Goal: Communication & Community: Answer question/provide support

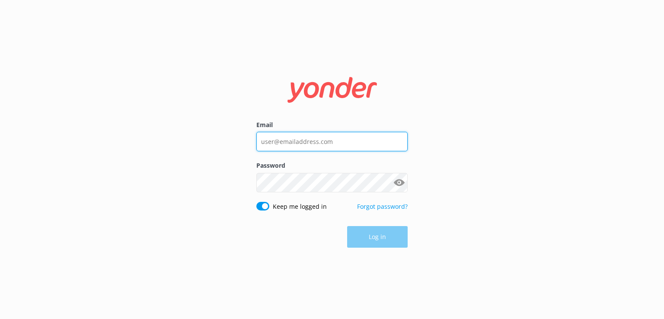
type input "[EMAIL_ADDRESS][DOMAIN_NAME]"
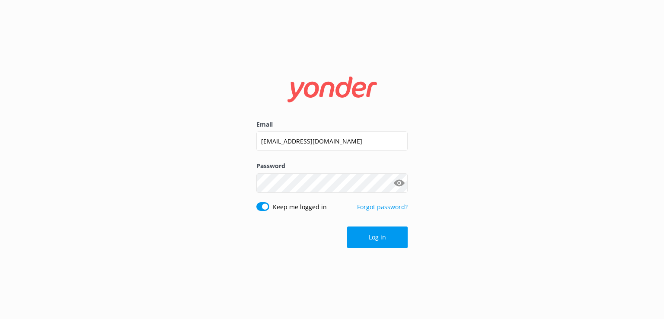
click at [262, 238] on div "Log in" at bounding box center [331, 237] width 151 height 22
click at [373, 232] on button "Log in" at bounding box center [377, 237] width 61 height 22
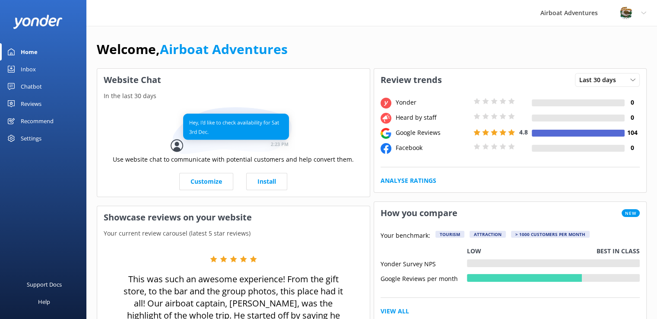
click at [35, 102] on div "Reviews" at bounding box center [31, 103] width 21 height 17
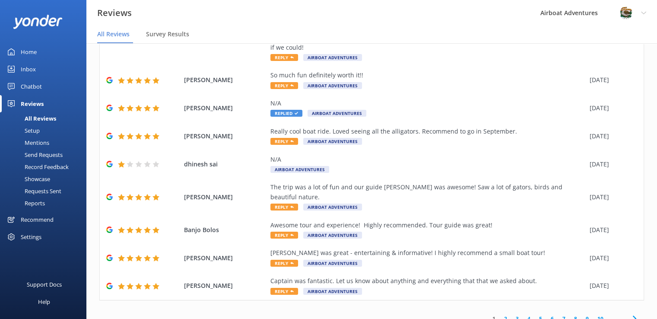
scroll to position [17, 0]
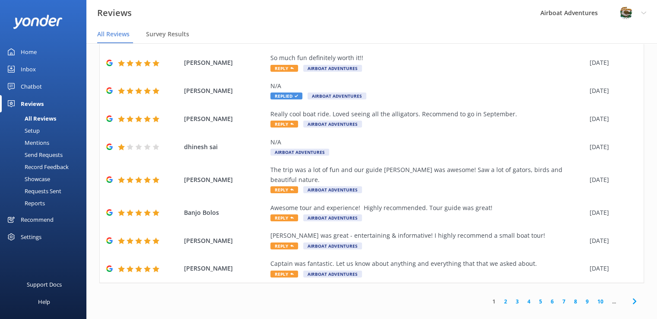
click at [500, 297] on link "2" at bounding box center [506, 301] width 12 height 8
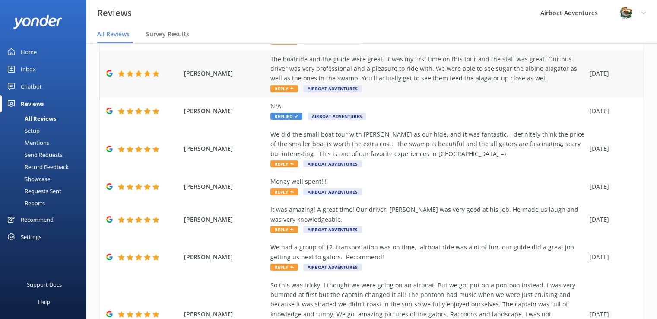
scroll to position [240, 0]
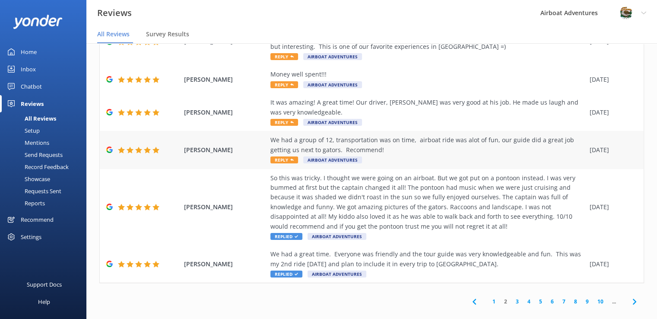
drag, startPoint x: 280, startPoint y: 153, endPoint x: 275, endPoint y: 151, distance: 5.9
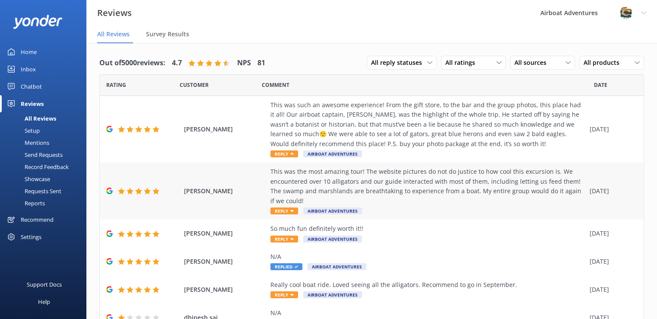
scroll to position [153, 0]
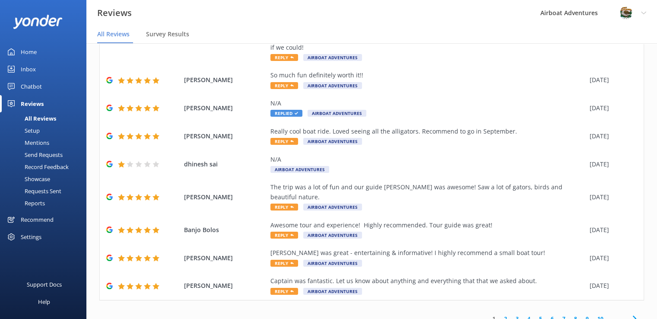
click at [500, 315] on link "2" at bounding box center [506, 319] width 12 height 8
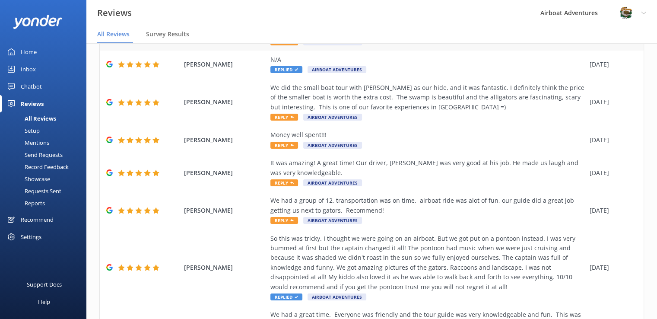
scroll to position [240, 0]
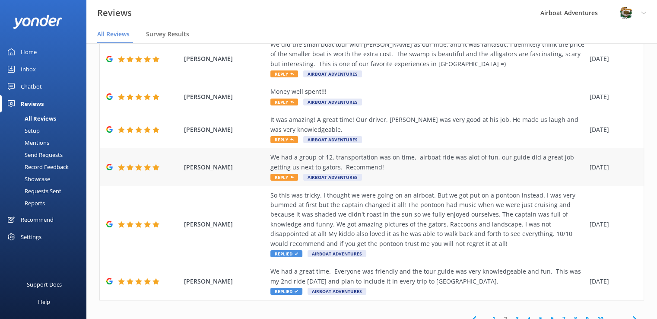
click at [284, 174] on span "Reply" at bounding box center [285, 177] width 28 height 7
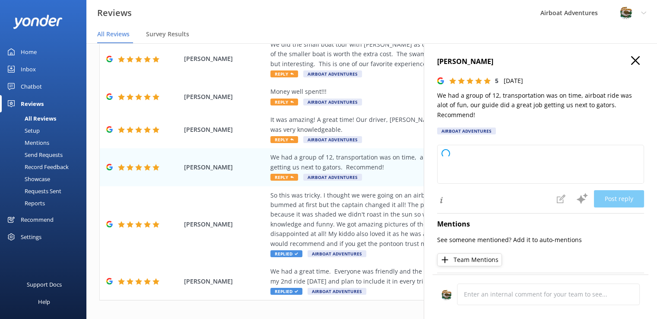
type textarea "Thank you so much for your wonderful review! We're thrilled to hear your group …"
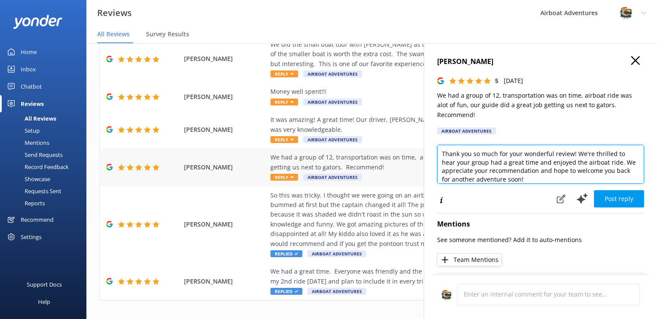
drag, startPoint x: 541, startPoint y: 180, endPoint x: 409, endPoint y: 144, distance: 136.3
click at [409, 144] on div "Out of 5000 reviews: 4.7 NPS 81 All reply statuses All reply statuses Needs a r…" at bounding box center [371, 189] width 571 height 293
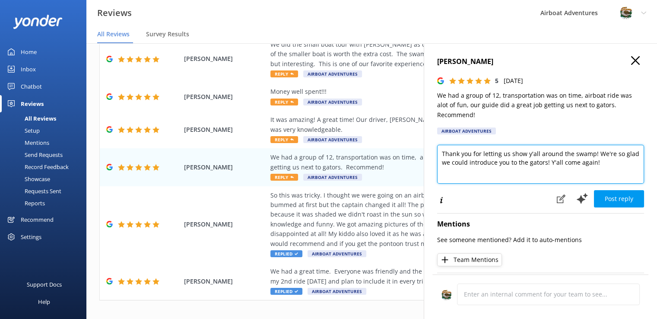
click at [548, 165] on textarea "Thank you for letting us show y'all around the swamp! We're so glad we could in…" at bounding box center [540, 164] width 207 height 39
type textarea "Thank you for letting us show y'all around the swamp! We're so glad we could in…"
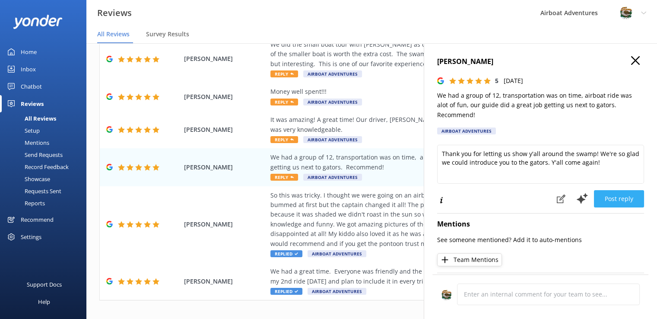
click at [608, 196] on button "Post reply" at bounding box center [619, 198] width 50 height 17
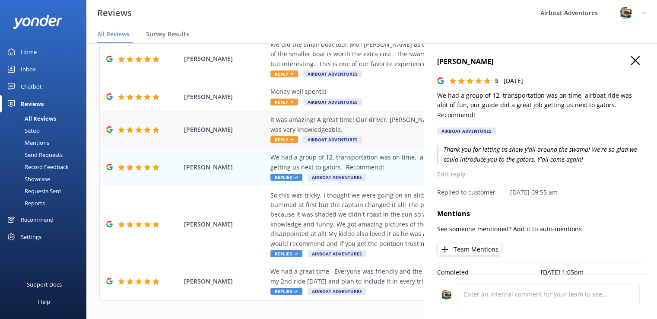
click at [389, 129] on div "It was amazing! A great time! Our driver, [PERSON_NAME] was very good at his jo…" at bounding box center [428, 129] width 315 height 29
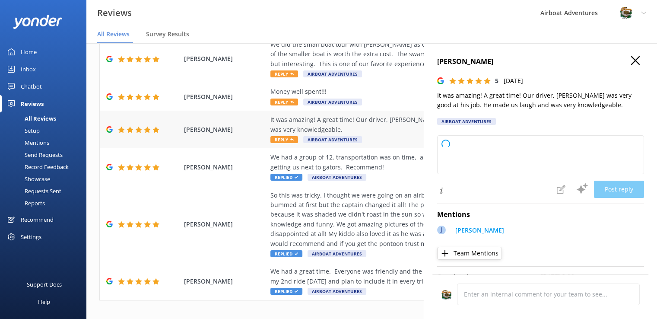
type textarea "Thank you so much for your wonderful review! We're thrilled to hear you had a g…"
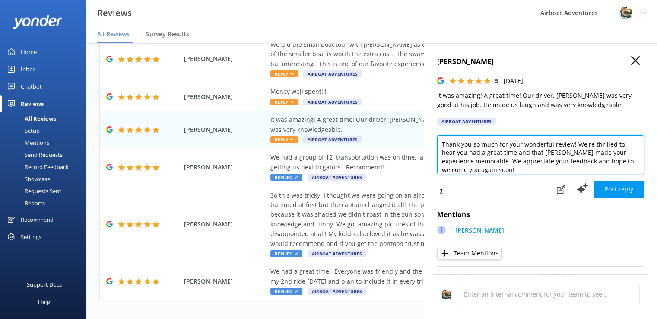
click at [493, 170] on textarea "Thank you so much for your wonderful review! We're thrilled to hear you had a g…" at bounding box center [540, 154] width 207 height 39
drag, startPoint x: 493, startPoint y: 170, endPoint x: 427, endPoint y: 135, distance: 74.2
click at [427, 135] on div "[PERSON_NAME] 5 [DATE] It was amazing! A great time! Our driver, [PERSON_NAME] …" at bounding box center [540, 202] width 233 height 319
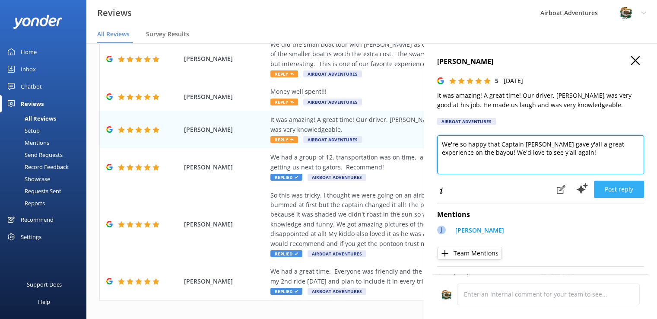
type textarea "We're so happy that Captain [PERSON_NAME] gave y'all a great experience on the …"
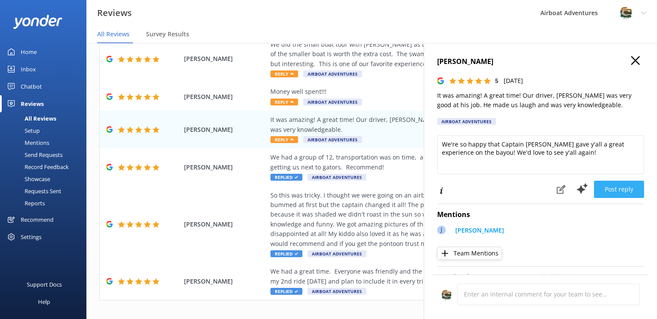
click at [594, 187] on button "Post reply" at bounding box center [619, 189] width 50 height 17
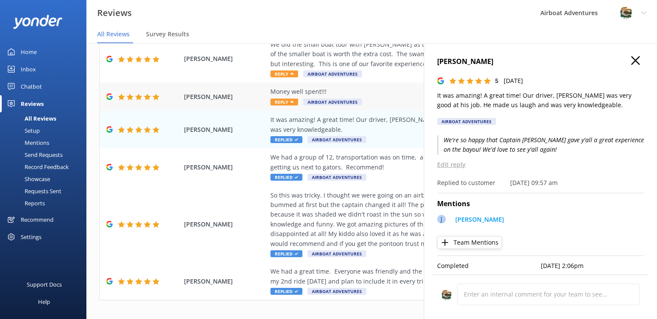
click at [283, 99] on span "Reply" at bounding box center [285, 102] width 28 height 7
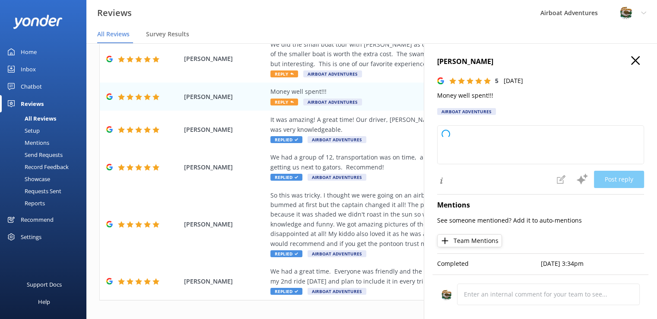
type textarea "Thank you so much for your wonderful feedback! We're thrilled to hear you felt …"
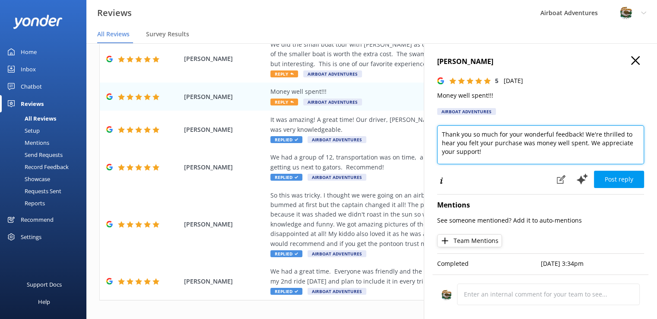
drag, startPoint x: 481, startPoint y: 150, endPoint x: 439, endPoint y: 134, distance: 45.0
click at [439, 134] on textarea "Thank you so much for your wonderful feedback! We're thrilled to hear you felt …" at bounding box center [540, 144] width 207 height 39
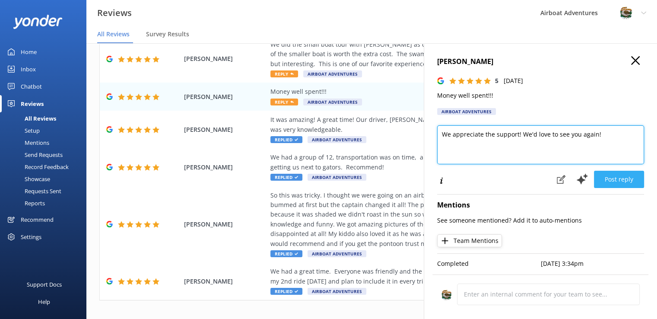
type textarea "We appreciate the support! We'd love to see you again!"
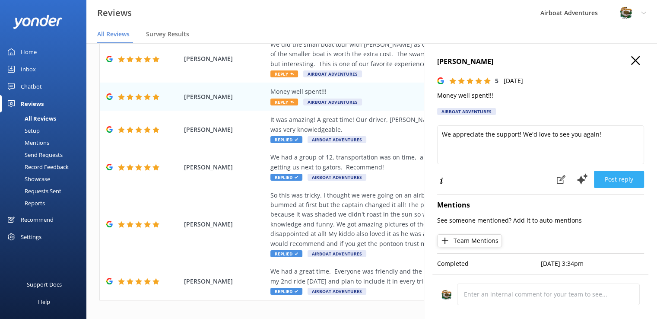
click at [605, 178] on button "Post reply" at bounding box center [619, 179] width 50 height 17
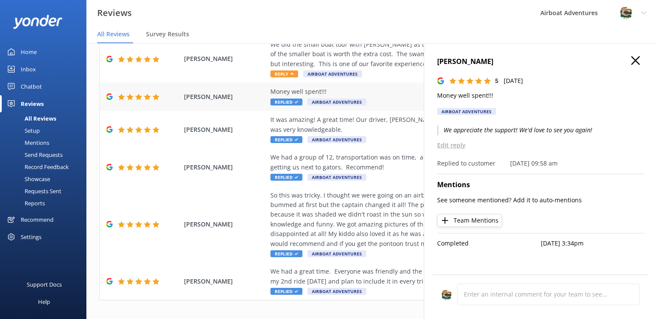
click at [373, 87] on div "Money well spent!!!" at bounding box center [428, 92] width 315 height 10
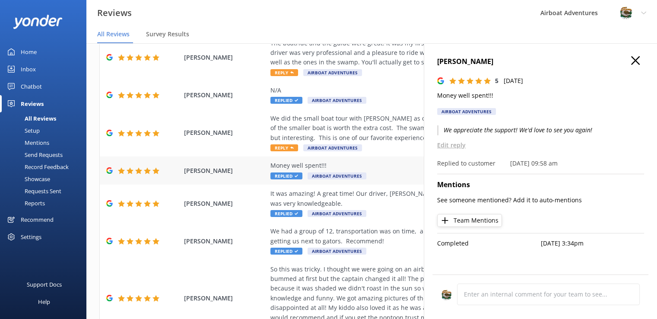
scroll to position [163, 0]
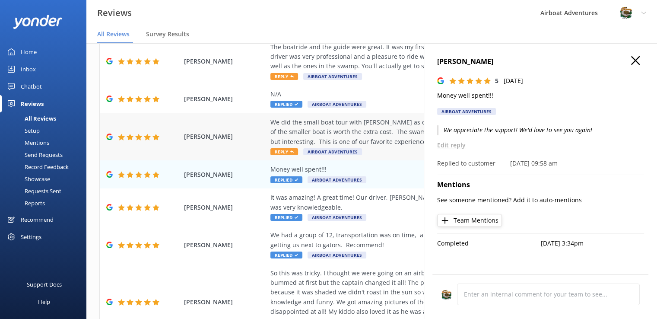
click at [277, 148] on span "Reply" at bounding box center [285, 151] width 28 height 7
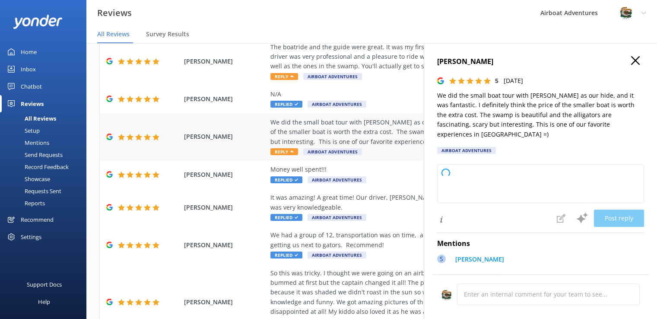
type textarea "Thank you so much for your wonderful review! We're thrilled to hear you enjoyed…"
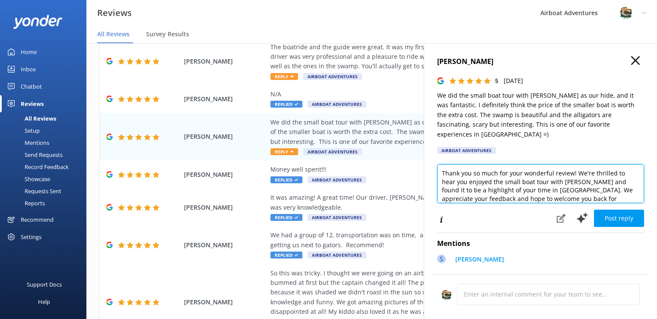
scroll to position [13, 0]
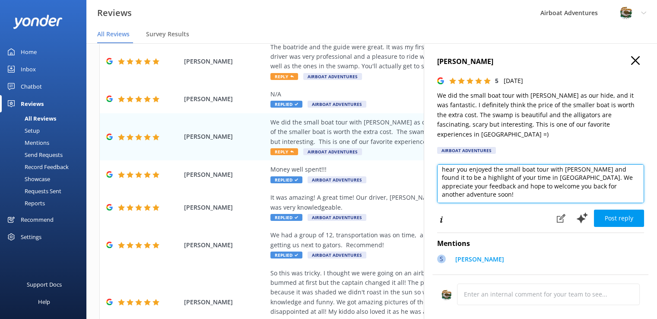
drag, startPoint x: 439, startPoint y: 164, endPoint x: 608, endPoint y: 190, distance: 171.0
click at [608, 190] on textarea "Thank you so much for your wonderful review! We're thrilled to hear you enjoyed…" at bounding box center [540, 183] width 207 height 39
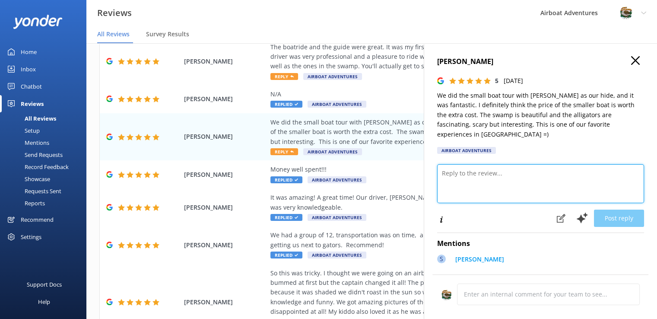
scroll to position [0, 0]
click at [608, 190] on textarea at bounding box center [540, 183] width 207 height 39
type textarea "h"
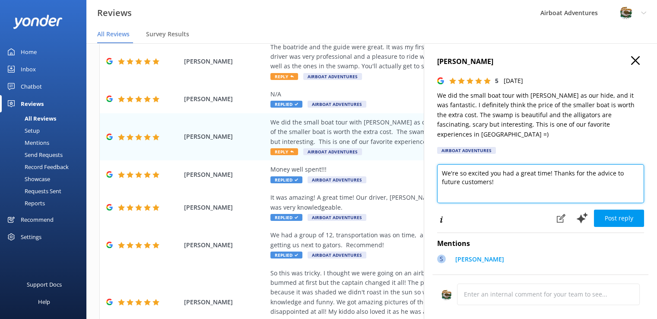
click at [549, 164] on textarea "We're so excited you had a great time! Thanks for the advice to future customer…" at bounding box center [540, 183] width 207 height 39
click at [510, 169] on textarea "We're so excited you had a great time! Thanks for the advice to future customer…" at bounding box center [540, 183] width 207 height 39
type textarea "We're so excited you had a great time! Thanks for the advice to future customer…"
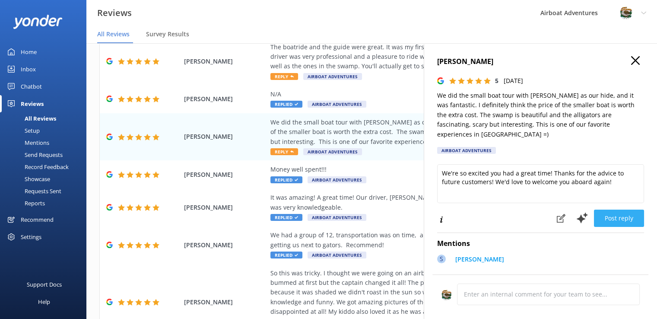
click at [609, 211] on button "Post reply" at bounding box center [619, 218] width 50 height 17
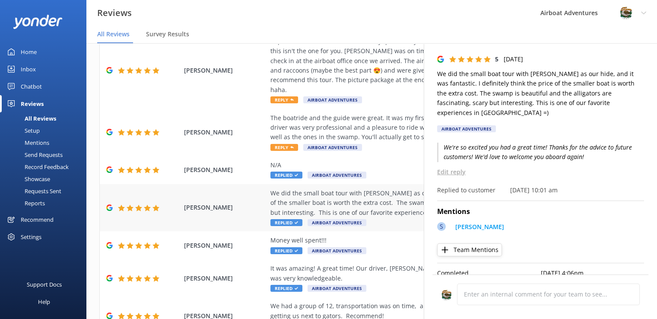
scroll to position [92, 0]
click at [279, 144] on span "Reply" at bounding box center [285, 147] width 28 height 7
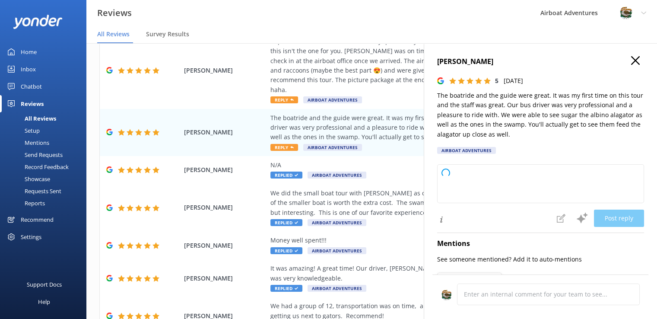
type textarea "Thank you so much for your wonderful review! We're delighted to hear you enjoye…"
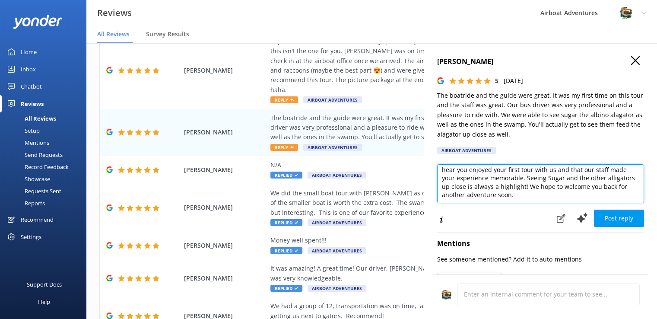
scroll to position [13, 0]
drag, startPoint x: 442, startPoint y: 175, endPoint x: 614, endPoint y: 204, distance: 174.4
click at [614, 204] on div "Thank you so much for your wonderful review! We're delighted to hear you enjoye…" at bounding box center [540, 185] width 207 height 42
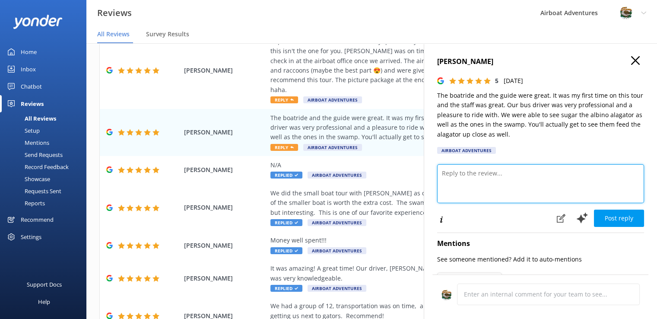
scroll to position [0, 0]
click at [444, 175] on textarea "We're so excited you had a great experience!" at bounding box center [540, 183] width 207 height 39
click at [495, 191] on textarea "Thank you for the review! We're so excited you had a great experience!" at bounding box center [540, 183] width 207 height 39
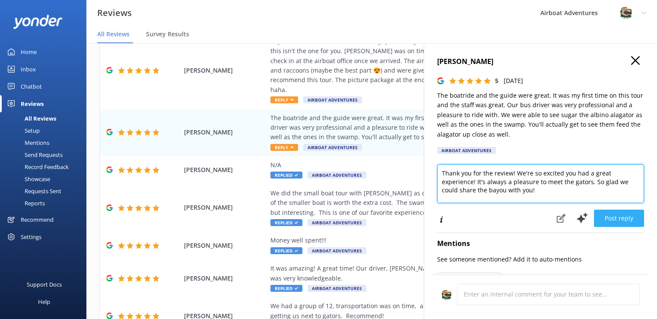
type textarea "Thank you for the review! We're so excited you had a great experience! It's alw…"
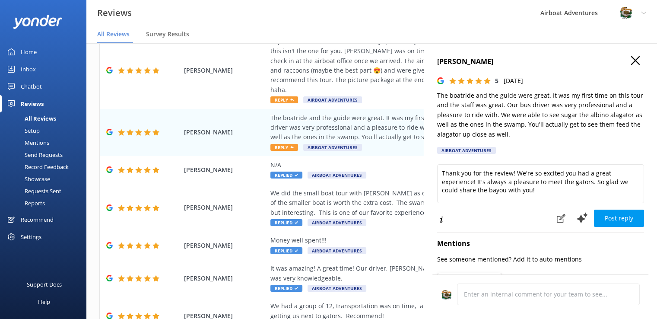
click at [621, 216] on button "Post reply" at bounding box center [619, 218] width 50 height 17
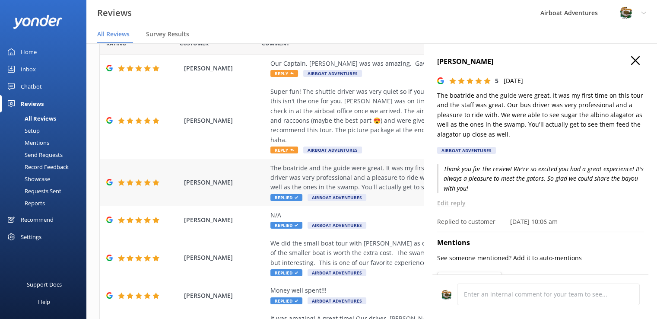
scroll to position [40, 0]
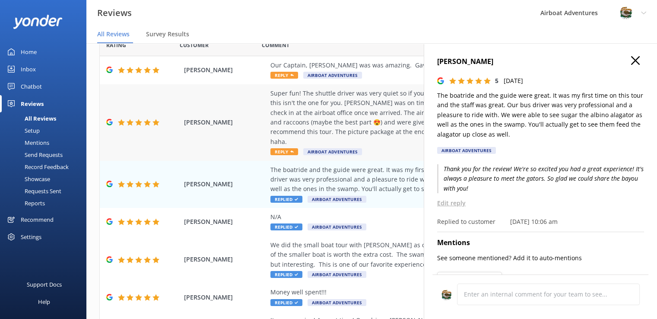
click at [280, 148] on span "Reply" at bounding box center [285, 151] width 28 height 7
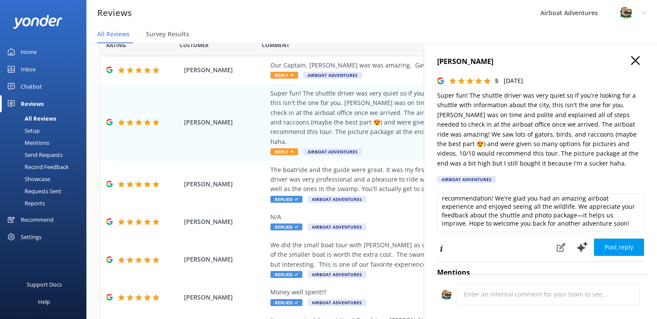
scroll to position [0, 0]
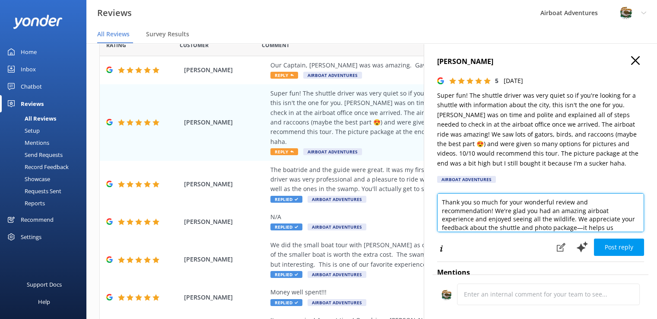
drag, startPoint x: 441, startPoint y: 202, endPoint x: 452, endPoint y: 204, distance: 11.5
click at [452, 204] on textarea "Thank you so much for your wonderful review and recommendation! We're glad you …" at bounding box center [540, 212] width 207 height 39
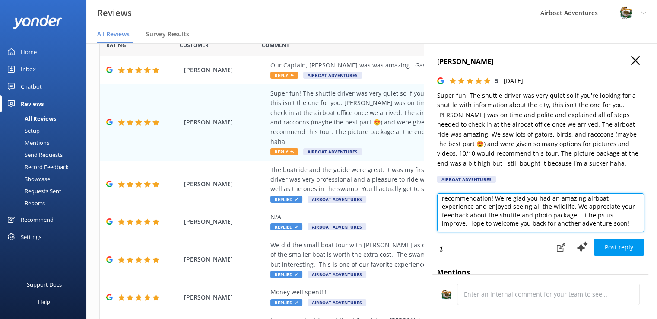
drag, startPoint x: 494, startPoint y: 209, endPoint x: 536, endPoint y: 254, distance: 61.5
click at [536, 254] on div "Thank you so much for your wonderful review and recommendation! We're glad you …" at bounding box center [540, 224] width 207 height 63
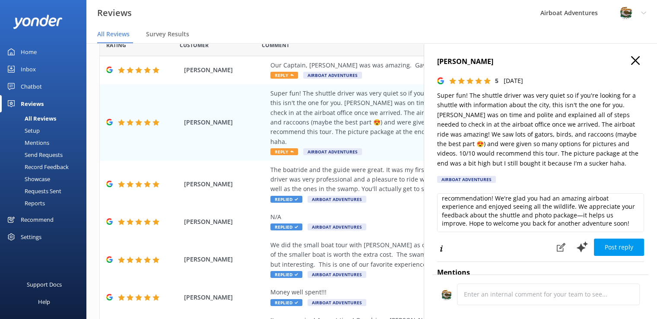
click at [536, 254] on div "Post reply" at bounding box center [540, 247] width 207 height 19
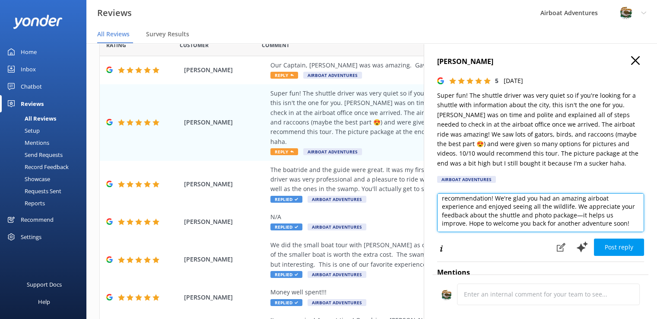
drag, startPoint x: 494, startPoint y: 197, endPoint x: 632, endPoint y: 223, distance: 139.8
click at [632, 223] on textarea "Thank you so much for your wonderful review and recommendation! We're glad you …" at bounding box center [540, 212] width 207 height 39
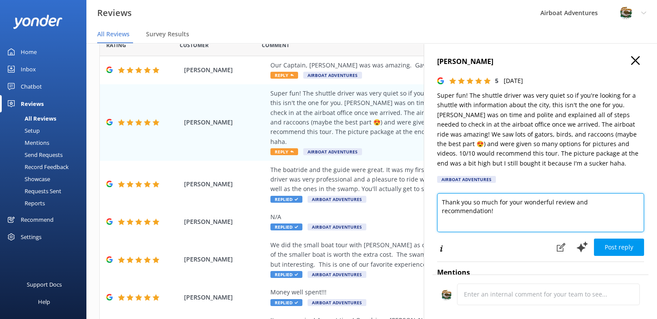
scroll to position [0, 0]
click at [562, 212] on textarea "Thank you so much for your wonderful review and recommendation! We're so happy …" at bounding box center [540, 212] width 207 height 39
click at [630, 213] on textarea "Thank you so much for your wonderful review and recommendation! We're so happy …" at bounding box center [540, 212] width 207 height 39
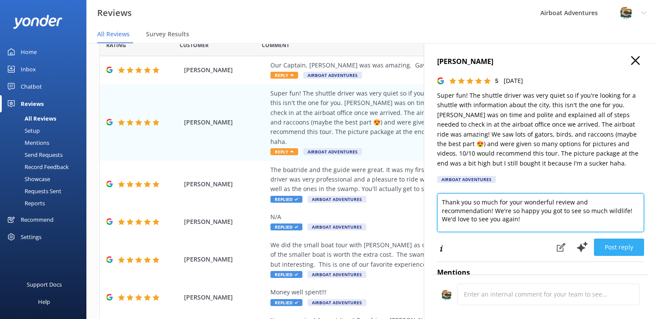
type textarea "Thank you so much for your wonderful review and recommendation! We're so happy …"
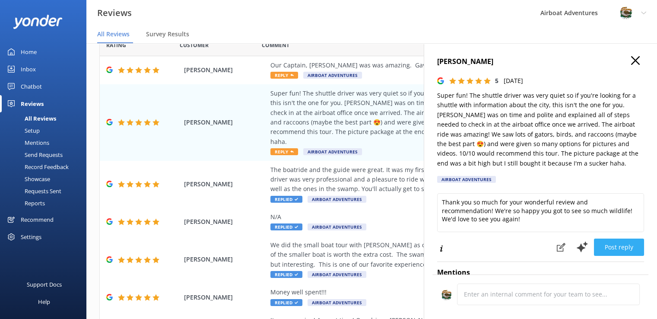
click at [606, 249] on button "Post reply" at bounding box center [619, 247] width 50 height 17
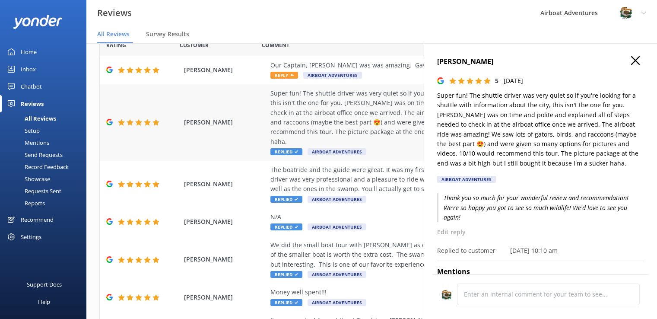
scroll to position [4, 0]
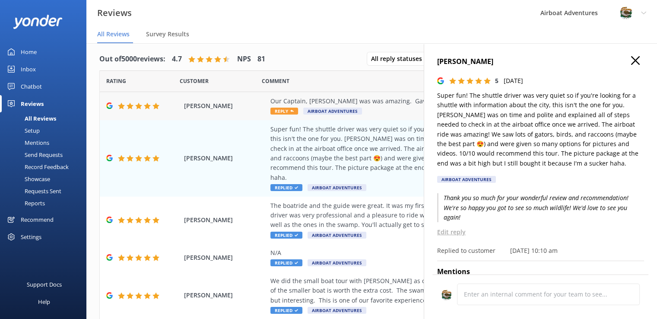
click at [279, 111] on span "Reply" at bounding box center [285, 111] width 28 height 7
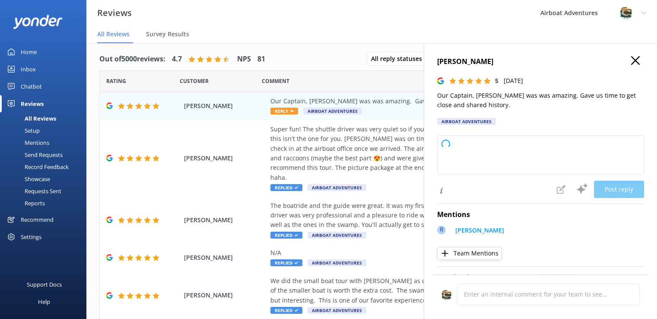
type textarea "Thank you so much for your wonderful review! We're delighted to hear you had a …"
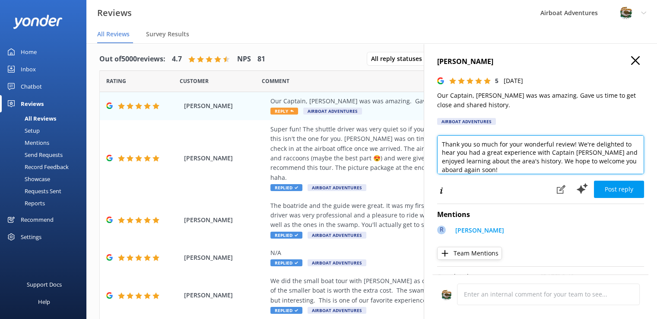
drag, startPoint x: 522, startPoint y: 172, endPoint x: 425, endPoint y: 140, distance: 102.0
click at [425, 140] on div "Melissa Bussey 5 Sat, 27th Sep 2025 Our Captain, Ronnie was was amazing. Gave u…" at bounding box center [540, 202] width 233 height 319
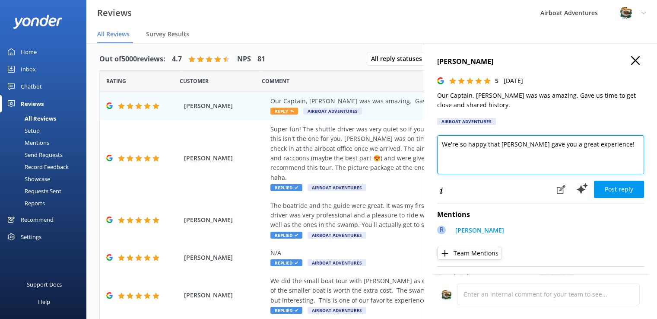
click at [498, 142] on textarea "We're so happy that Ronnie gave you a great experience!" at bounding box center [540, 154] width 207 height 39
click at [628, 145] on textarea "We're so happy that Captain Ronnie gave you a great experience!" at bounding box center [540, 154] width 207 height 39
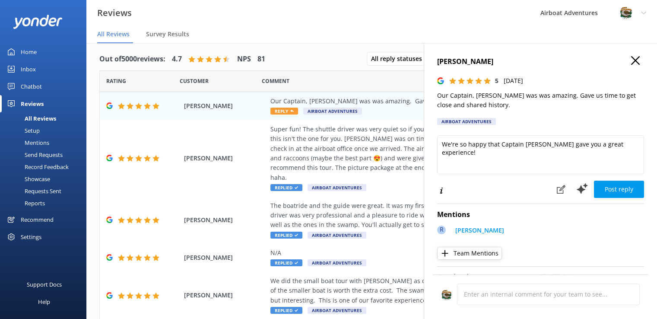
click at [608, 123] on div "Melissa Bussey 5 Sat, 27th Sep 2025 Our Captain, Ronnie was was amazing. Gave u…" at bounding box center [540, 93] width 207 height 74
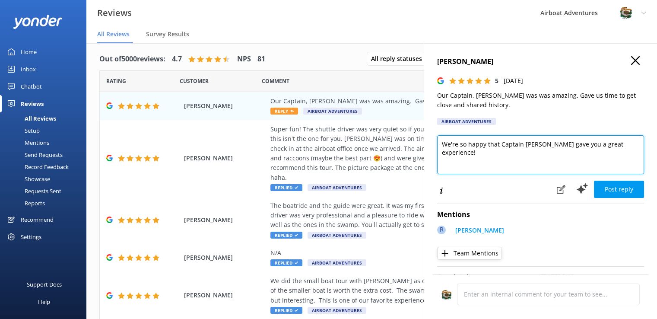
click at [632, 147] on textarea "We're so happy that Captain Ronnie gave you a great experience!" at bounding box center [540, 154] width 207 height 39
type textarea "We're so happy that Captain Ronnie gave you a great experience! Thanks for the …"
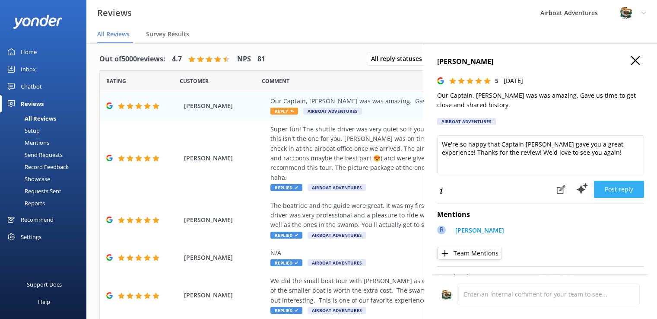
click at [608, 193] on button "Post reply" at bounding box center [619, 189] width 50 height 17
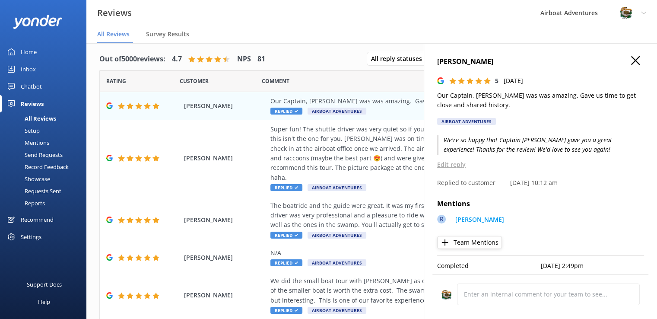
click at [327, 81] on div "Comment" at bounding box center [428, 81] width 332 height 22
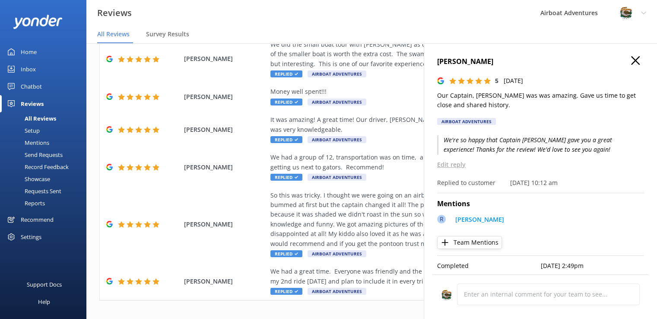
scroll to position [17, 0]
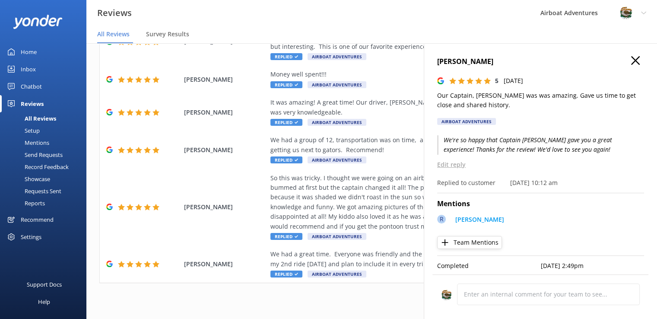
click at [631, 58] on icon "button" at bounding box center [635, 60] width 9 height 9
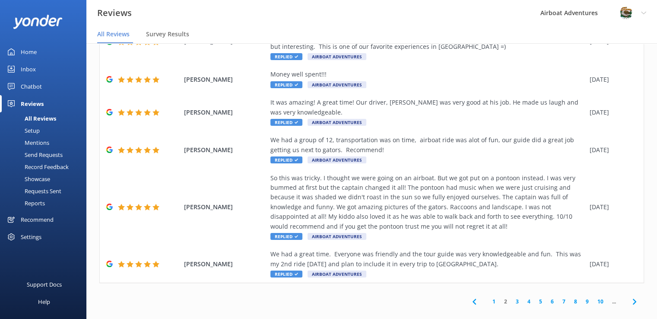
click at [489, 297] on link "1" at bounding box center [494, 301] width 12 height 8
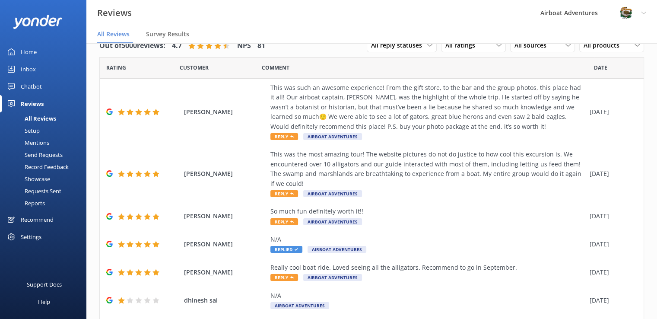
scroll to position [153, 0]
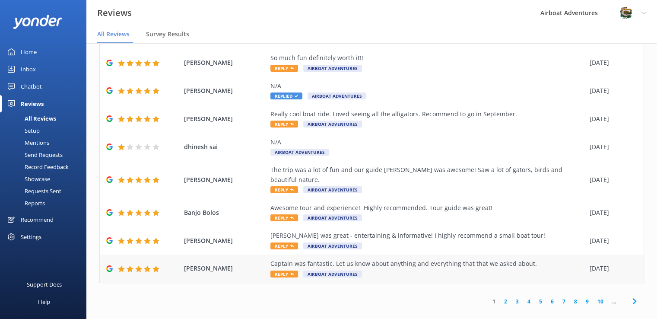
click at [284, 268] on div "Bruce Bond Captain was fantastic. Let us know about anything and everything tha…" at bounding box center [372, 269] width 544 height 28
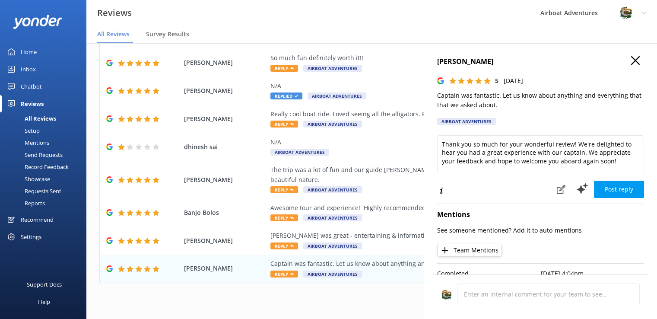
scroll to position [14, 0]
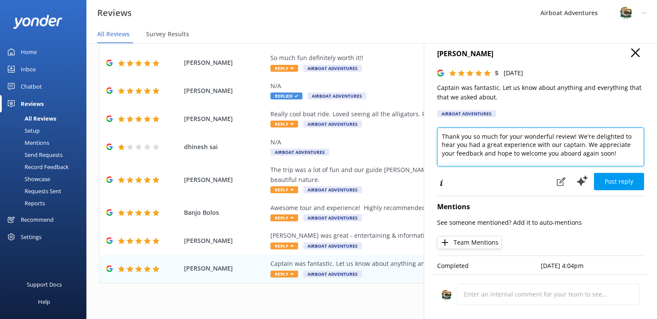
click at [501, 140] on textarea "Thank you so much for your wonderful review! We're delighted to hear you had a …" at bounding box center [540, 146] width 207 height 39
click at [513, 153] on textarea "Thank you so much for your wonderful review! We're delighted to hear you had a …" at bounding box center [540, 146] width 207 height 39
drag, startPoint x: 537, startPoint y: 147, endPoint x: 438, endPoint y: 148, distance: 98.5
click at [438, 148] on textarea "Thank you so much for your wonderful review! We're delighted to hear you had a …" at bounding box center [540, 146] width 207 height 39
click at [481, 158] on textarea "Thank you so much for your wonderful review! We're delighted to hear you had a …" at bounding box center [540, 146] width 207 height 39
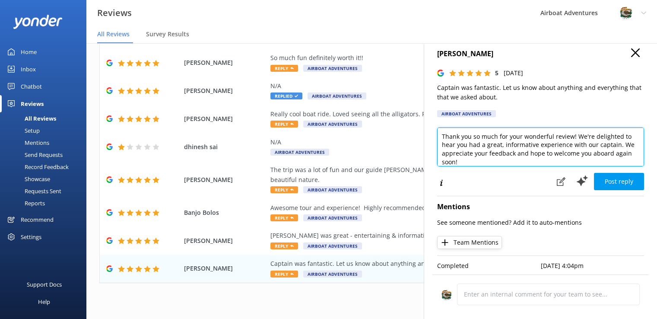
scroll to position [0, 0]
drag, startPoint x: 475, startPoint y: 154, endPoint x: 438, endPoint y: 146, distance: 38.4
click at [438, 146] on textarea "Thank you so much for your wonderful review! We're delighted to hear you had a …" at bounding box center [540, 146] width 207 height 39
click at [618, 127] on textarea "Thank you so much for your wonderful review! We're delighted to hear you had a …" at bounding box center [540, 146] width 207 height 39
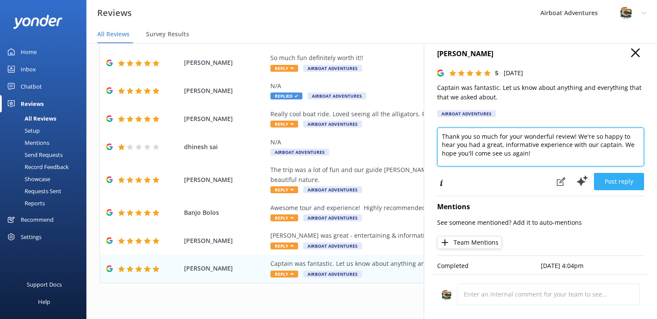
type textarea "Thank you so much for your wonderful review! We're so happy to hear you had a g…"
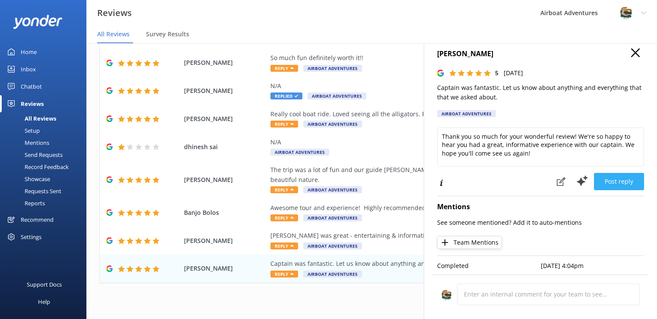
click at [607, 175] on button "Post reply" at bounding box center [619, 181] width 50 height 17
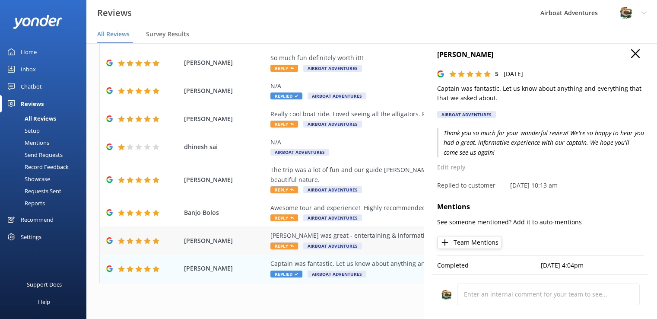
click at [280, 242] on span "Reply" at bounding box center [285, 245] width 28 height 7
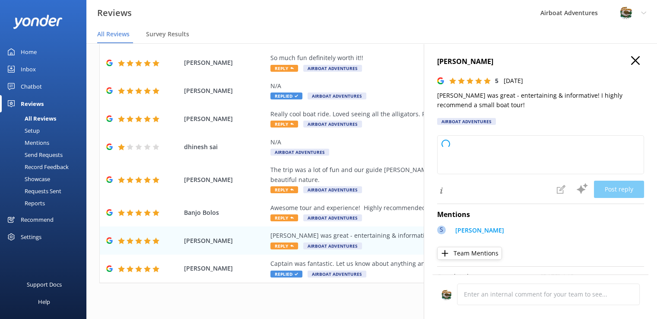
type textarea "Thank you so much for your wonderful review! We're thrilled to hear you enjoyed…"
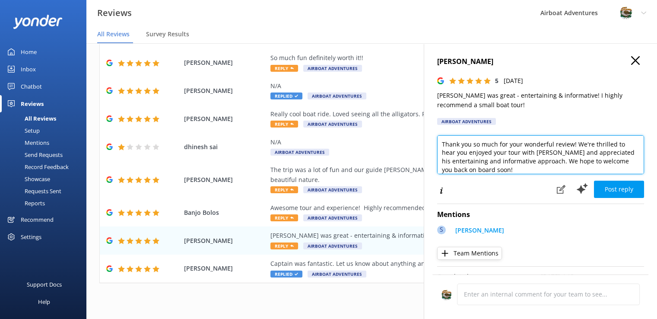
drag, startPoint x: 509, startPoint y: 167, endPoint x: 430, endPoint y: 137, distance: 84.5
click at [430, 137] on div "Marge Trautwein 5 Sat, 27th Sep 2025 Steve was great - entertaining & informati…" at bounding box center [540, 202] width 233 height 319
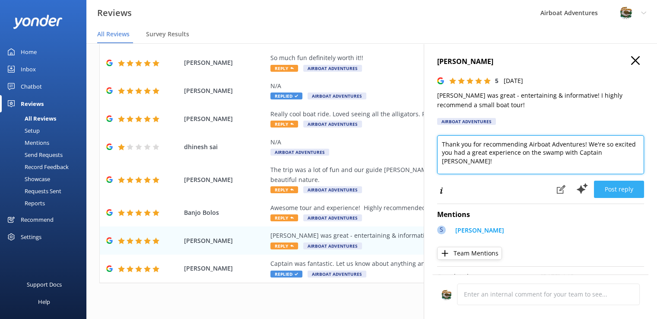
type textarea "Thank you for recommending Airboat Adventures! We're so excited you had a great…"
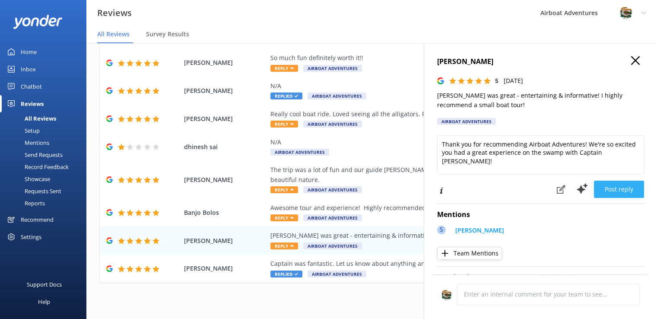
click at [605, 181] on button "Post reply" at bounding box center [619, 189] width 50 height 17
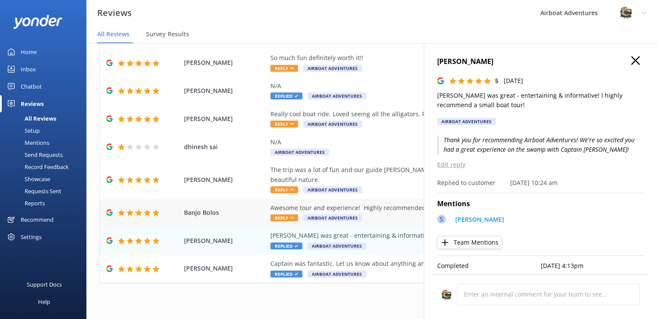
click at [277, 214] on span "Reply" at bounding box center [285, 217] width 28 height 7
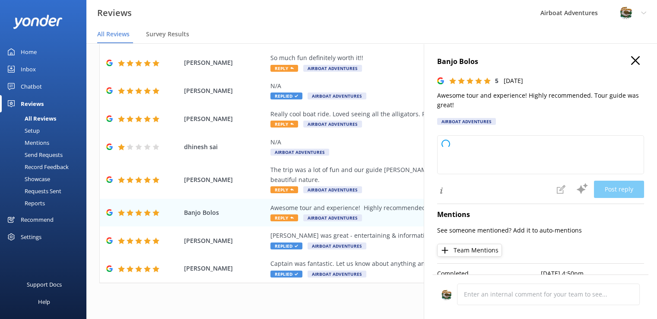
type textarea "Thank you so much for your wonderful review! We're thrilled to hear you had a g…"
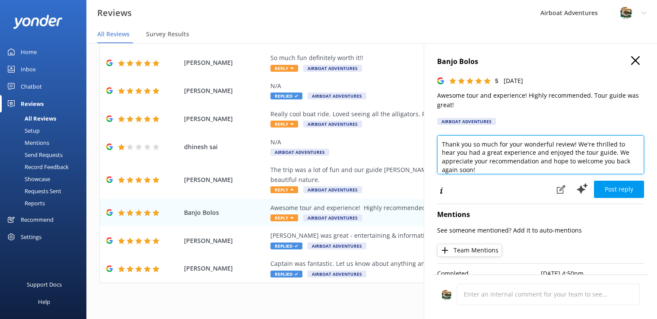
drag, startPoint x: 481, startPoint y: 169, endPoint x: 425, endPoint y: 139, distance: 64.4
click at [425, 139] on div "Banjo Bolos 5 Sat, 27th Sep 2025 Awesome tour and experience! Highly recommende…" at bounding box center [540, 202] width 233 height 319
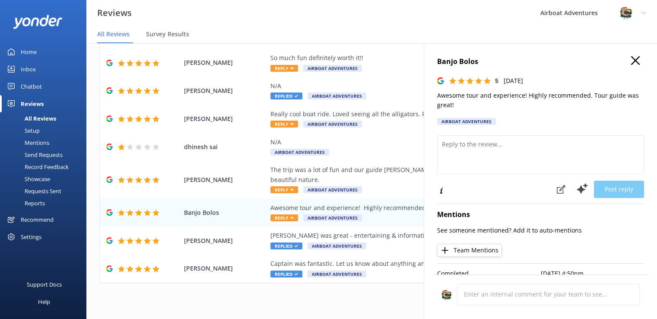
click at [425, 139] on div "Banjo Bolos 5 Sat, 27th Sep 2025 Awesome tour and experience! Highly recommende…" at bounding box center [540, 202] width 233 height 319
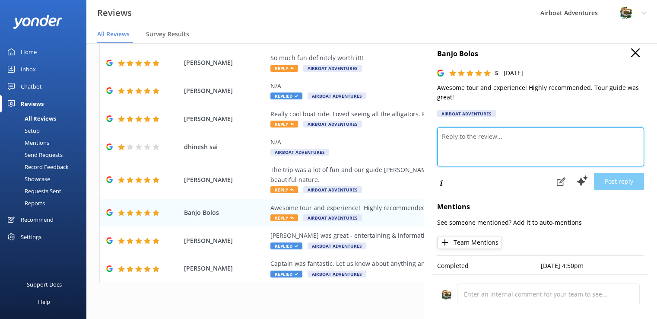
click at [460, 128] on textarea at bounding box center [540, 146] width 207 height 39
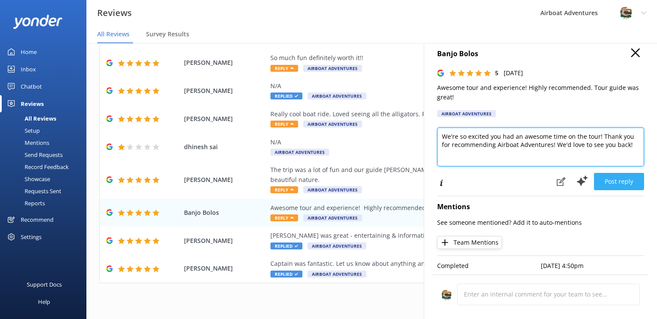
type textarea "We're so excited you had an awesome time on the tour! Thank you for recommendin…"
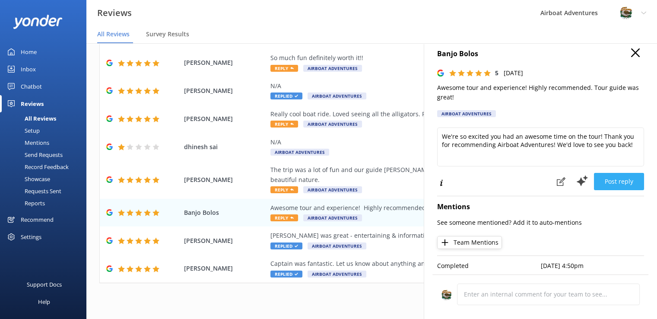
click at [611, 173] on button "Post reply" at bounding box center [619, 181] width 50 height 17
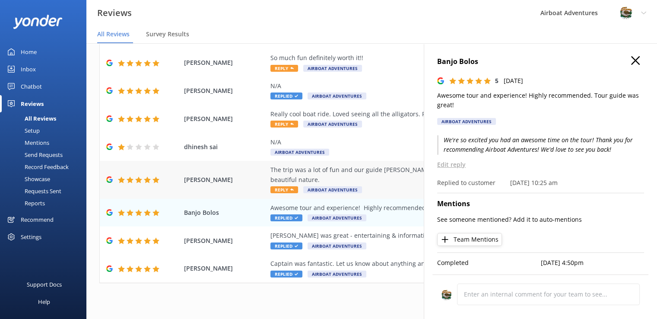
click at [283, 186] on span "Reply" at bounding box center [285, 189] width 28 height 7
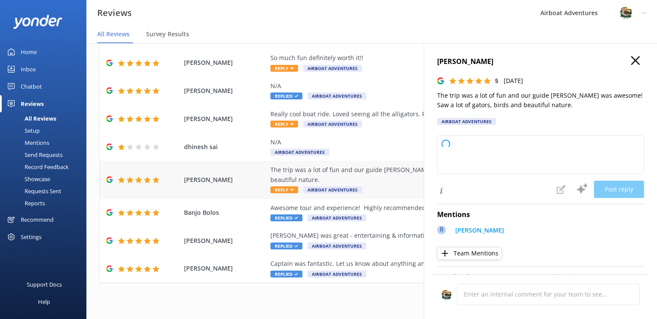
type textarea "Thank you so much for your wonderful review! We're thrilled to hear you had a g…"
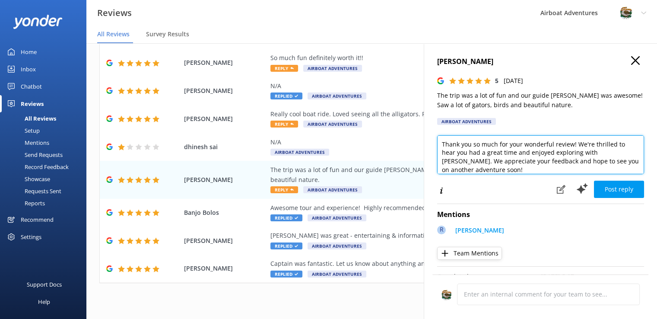
click at [497, 170] on textarea "Thank you so much for your wonderful review! We're thrilled to hear you had a g…" at bounding box center [540, 154] width 207 height 39
drag, startPoint x: 497, startPoint y: 170, endPoint x: 426, endPoint y: 135, distance: 79.6
click at [426, 135] on div "Eiris Järv 5 Sat, 27th Sep 2025 The trip was a lot of fun and our guide Ronnie …" at bounding box center [540, 202] width 233 height 319
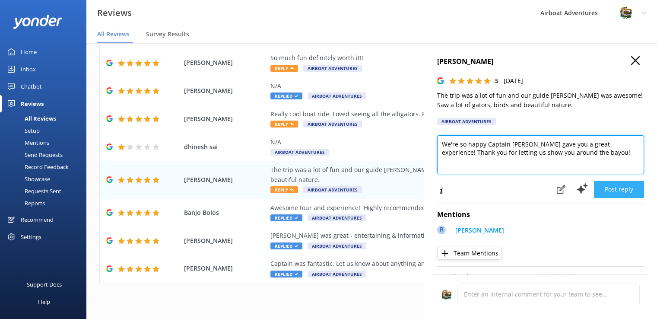
type textarea "We're so happy Captain Ronnie gave you a great experience! Thank you for lettin…"
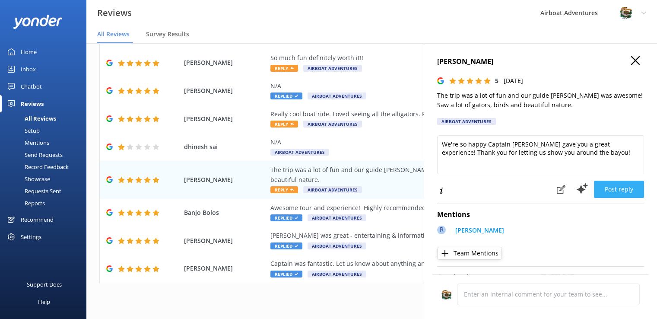
click at [609, 192] on button "Post reply" at bounding box center [619, 189] width 50 height 17
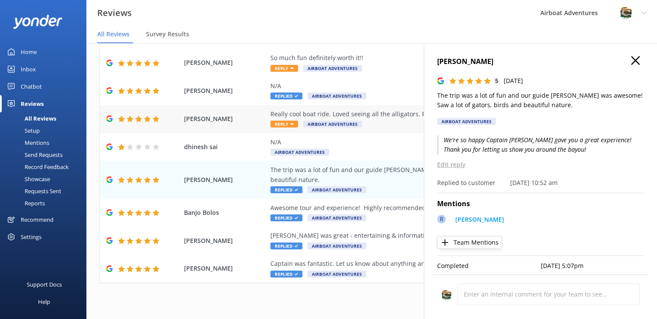
scroll to position [127, 0]
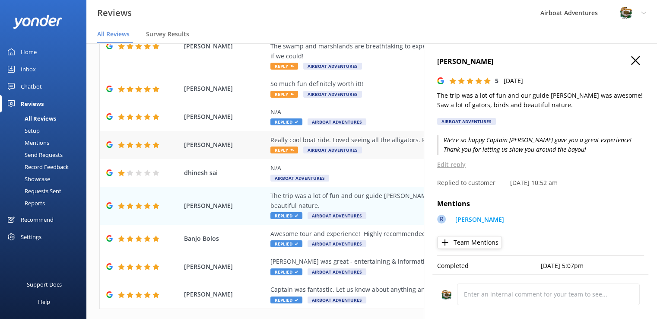
click at [280, 149] on span "Reply" at bounding box center [285, 150] width 28 height 7
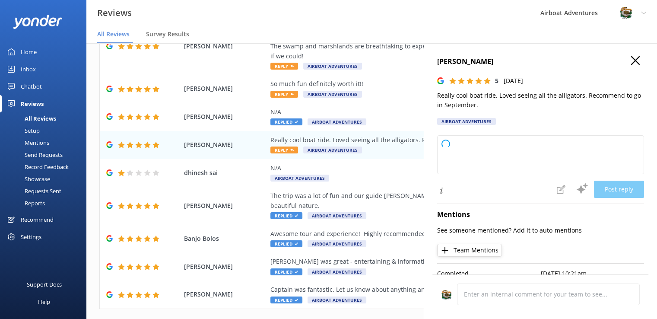
type textarea "Thank you so much for your wonderful review! We're thrilled you enjoyed the boa…"
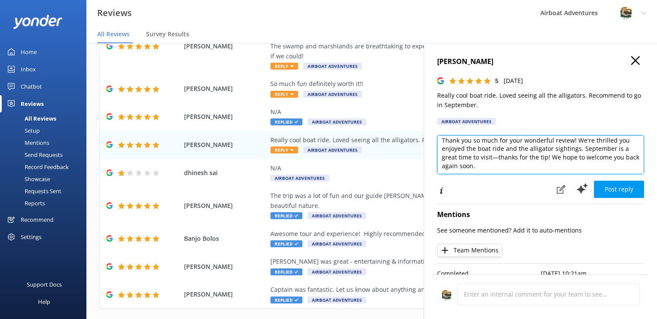
scroll to position [0, 0]
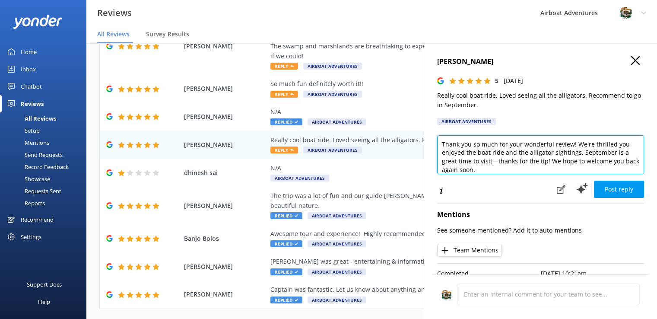
drag, startPoint x: 488, startPoint y: 172, endPoint x: 426, endPoint y: 138, distance: 71.2
click at [426, 138] on div "Pablo Rocha 5 Sun, 28th Sep 2025 Really cool boat ride. Loved seeing all the al…" at bounding box center [540, 202] width 233 height 319
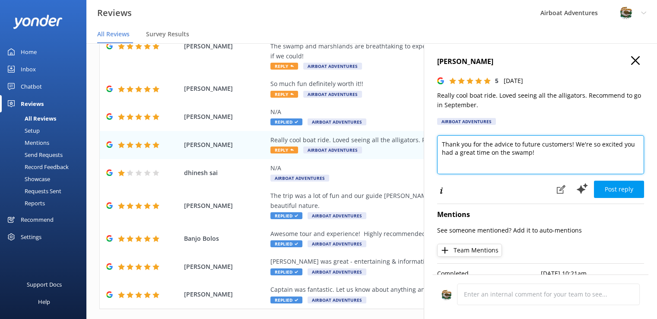
click at [466, 161] on textarea "Thank you for the advice to future customers! We're so excited you had a great …" at bounding box center [540, 154] width 207 height 39
type textarea "Thank you for the advice to future customers! We're so excited you had a great …"
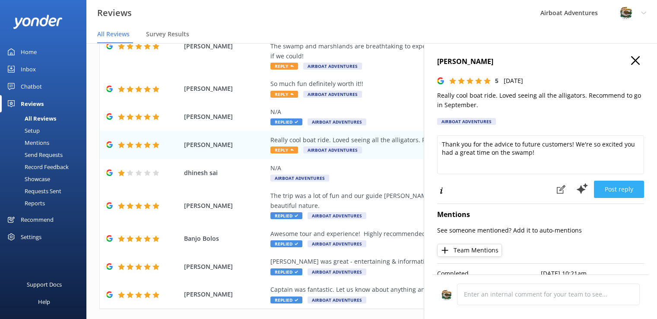
click at [600, 191] on button "Post reply" at bounding box center [619, 189] width 50 height 17
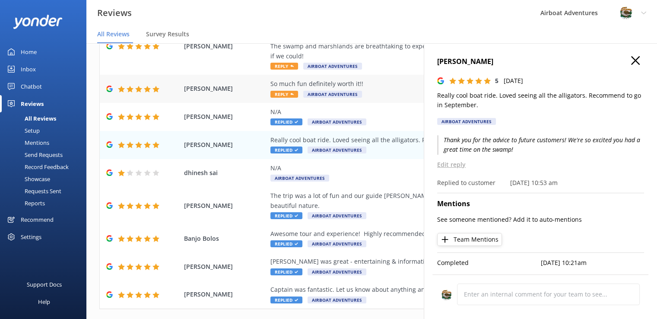
click at [284, 94] on span "Reply" at bounding box center [285, 94] width 28 height 7
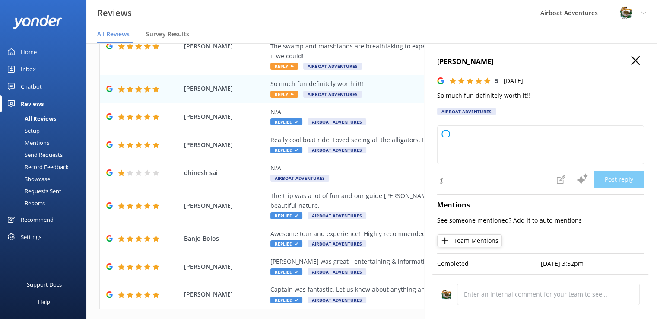
type textarea "Thank you so much for your wonderful feedback! We're thrilled to hear you had a…"
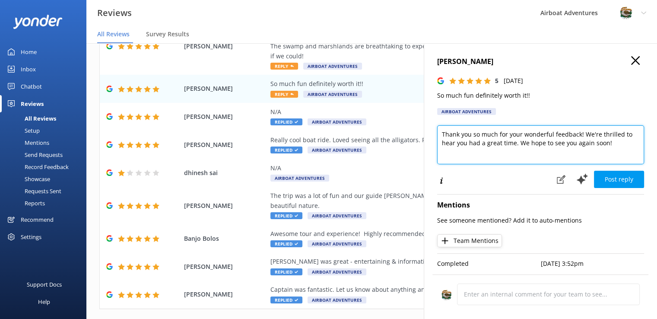
scroll to position [0, 6]
drag, startPoint x: 441, startPoint y: 137, endPoint x: 663, endPoint y: 169, distance: 224.9
click at [657, 169] on html "Reviews Airboat Adventures Profile Settings Logout All Reviews Survey Results H…" at bounding box center [328, 142] width 657 height 319
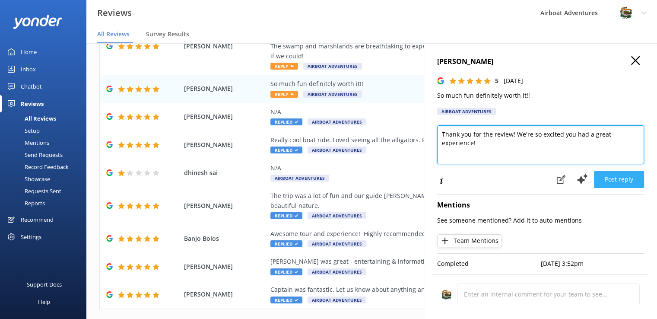
type textarea "Thank you for the review! We're so excited you had a great experience!"
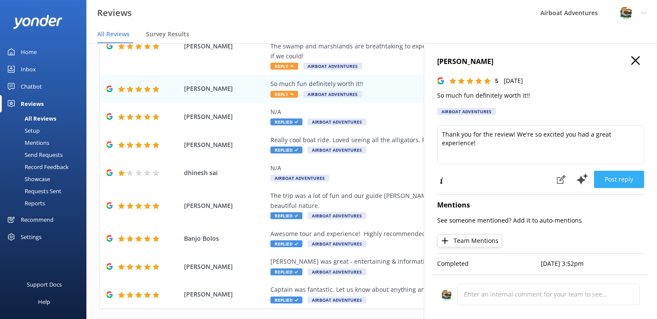
click at [606, 181] on button "Post reply" at bounding box center [619, 179] width 50 height 17
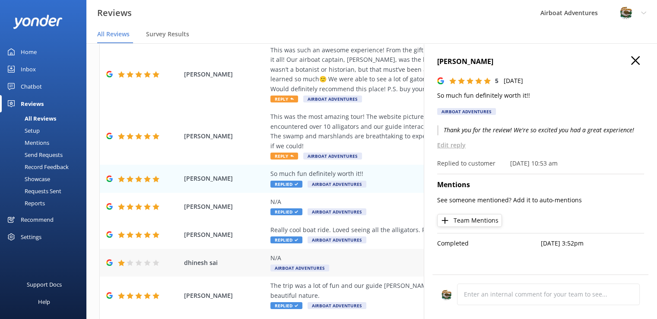
scroll to position [36, 0]
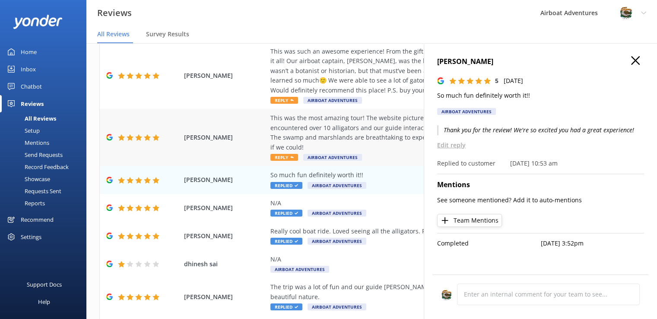
click at [280, 157] on span "Reply" at bounding box center [285, 157] width 28 height 7
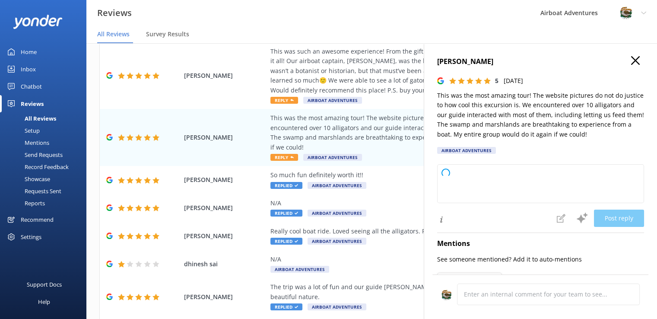
type textarea "Thank you so much for your wonderful review! We're thrilled to hear you and you…"
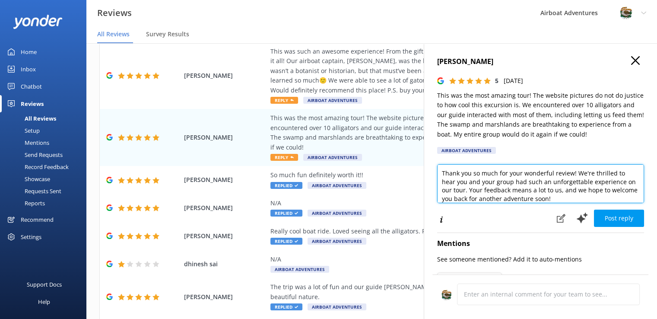
scroll to position [4, 0]
drag, startPoint x: 442, startPoint y: 173, endPoint x: 607, endPoint y: 198, distance: 166.9
click at [607, 198] on textarea "Thank you so much for your wonderful review! We're thrilled to hear you and you…" at bounding box center [540, 183] width 207 height 39
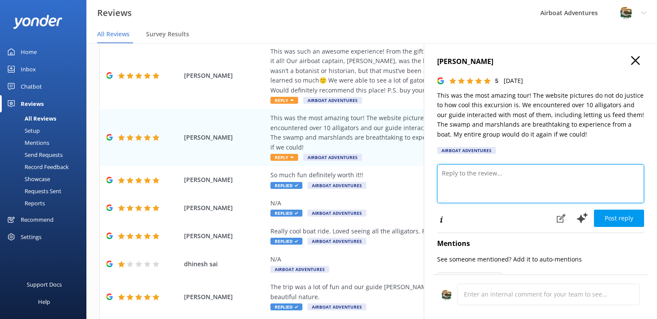
scroll to position [0, 0]
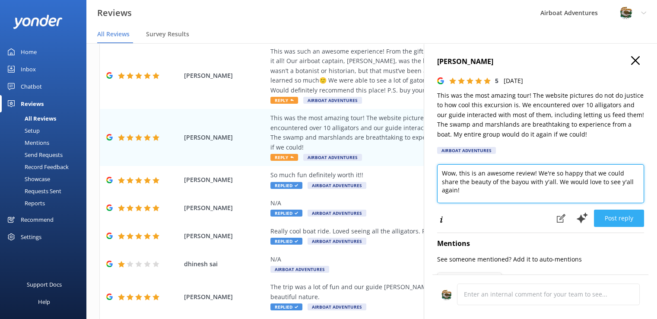
type textarea "Wow, this is an awesome review! We're so happy that we could share the beauty o…"
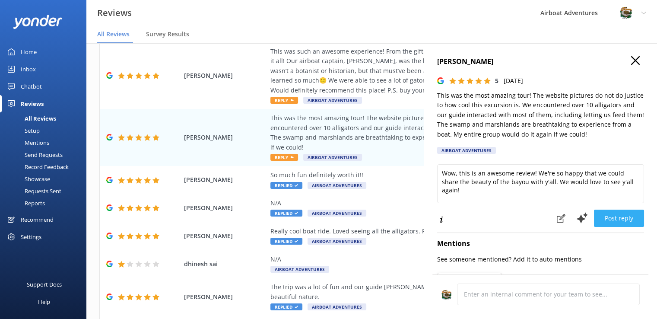
click at [604, 216] on button "Post reply" at bounding box center [619, 218] width 50 height 17
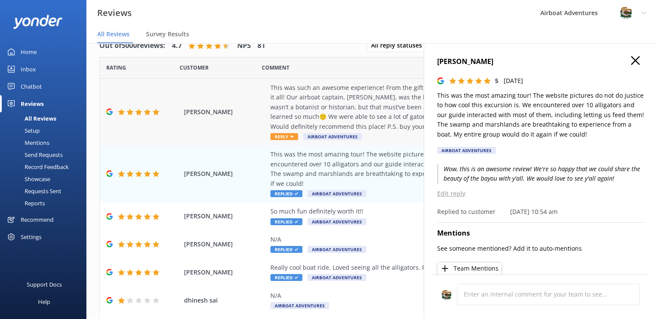
click at [287, 139] on span "Reply" at bounding box center [285, 136] width 28 height 7
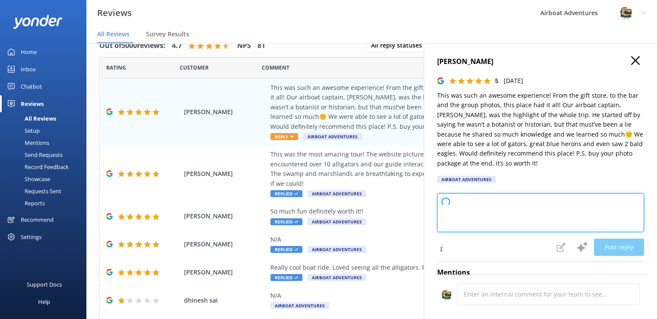
click at [483, 211] on textarea at bounding box center [540, 212] width 207 height 39
type textarea "Thank you so much for your wonderful review! We're thrilled you had a fantastic…"
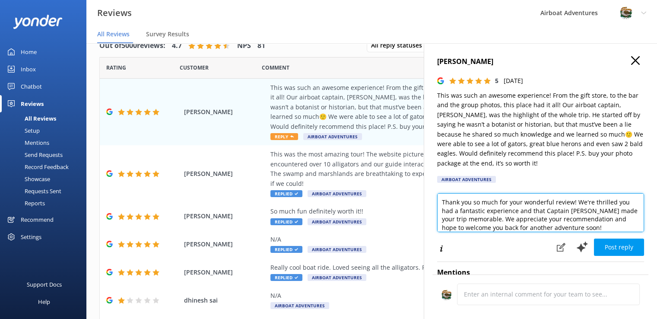
scroll to position [4, 0]
drag, startPoint x: 439, startPoint y: 204, endPoint x: 601, endPoint y: 234, distance: 164.3
click at [601, 234] on div "Thank you so much for your wonderful review! We're thrilled you had a fantastic…" at bounding box center [540, 214] width 207 height 42
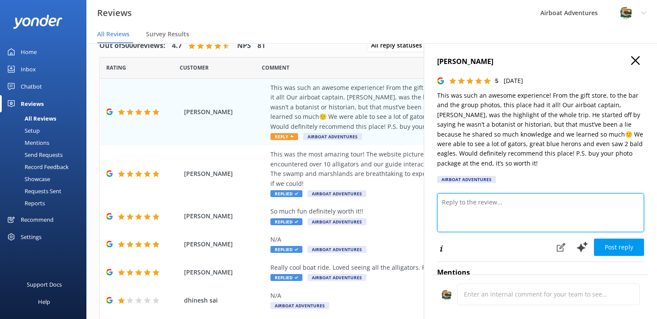
scroll to position [0, 0]
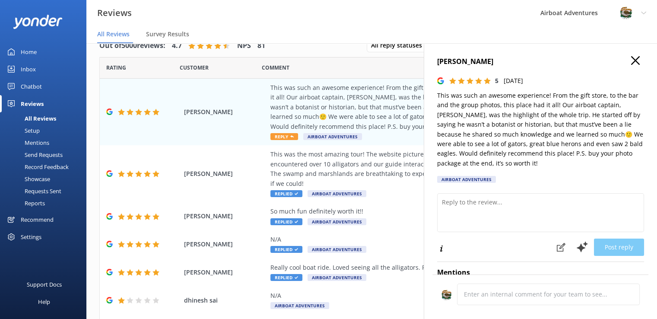
click at [601, 234] on div at bounding box center [540, 214] width 207 height 42
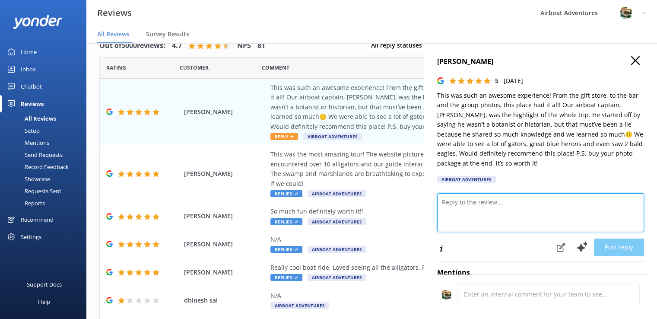
click at [496, 207] on textarea at bounding box center [540, 212] width 207 height 39
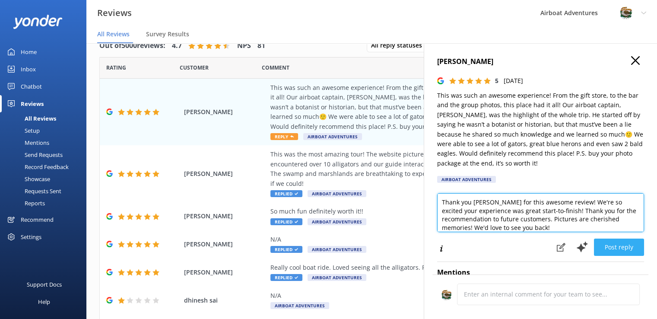
type textarea "Thank you Jenna for this awesome review! We're so excited your experience was g…"
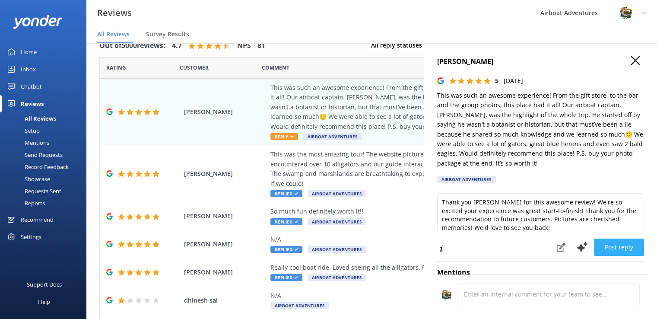
click at [603, 249] on button "Post reply" at bounding box center [619, 247] width 50 height 17
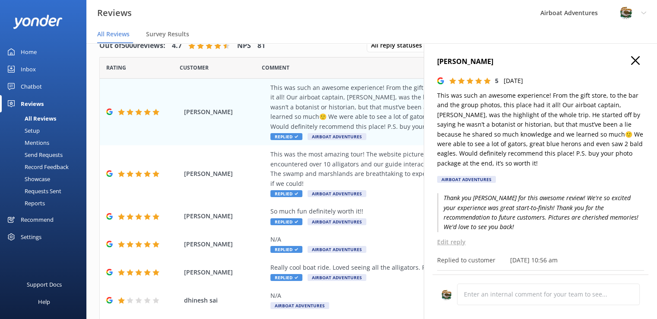
click at [631, 61] on icon "button" at bounding box center [635, 60] width 9 height 9
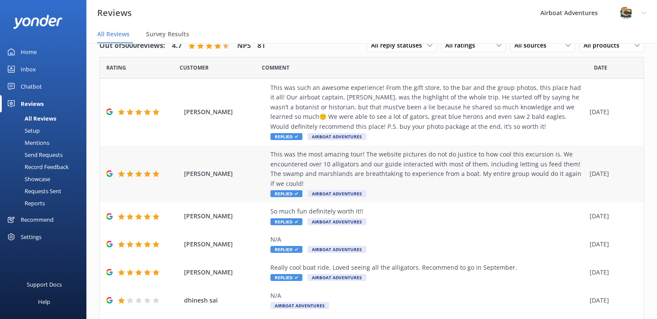
scroll to position [153, 0]
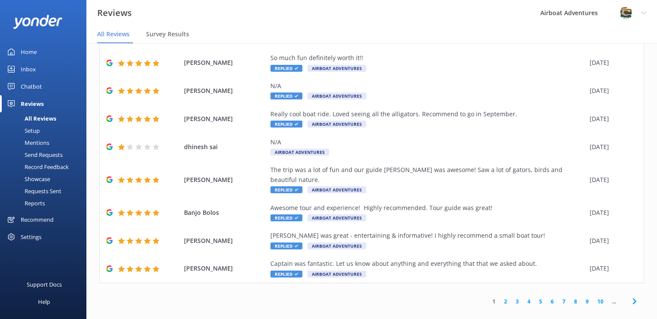
click at [492, 297] on link "1" at bounding box center [494, 301] width 12 height 8
